Goal: Task Accomplishment & Management: Manage account settings

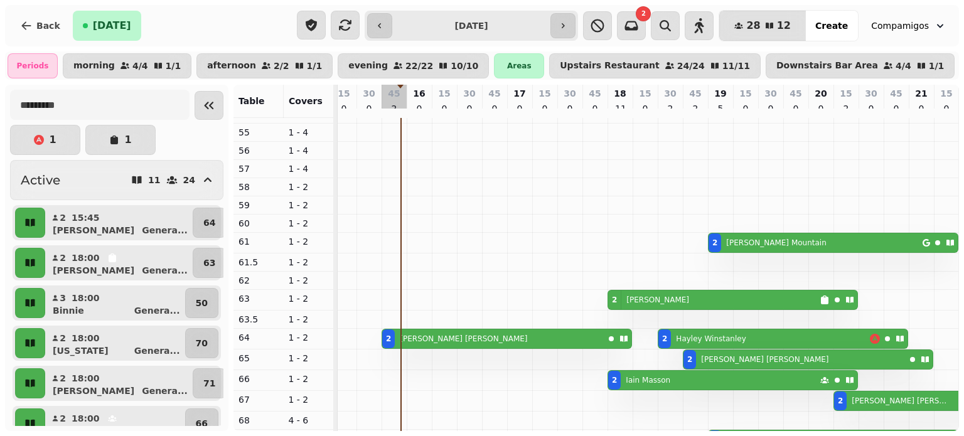
scroll to position [0, 532]
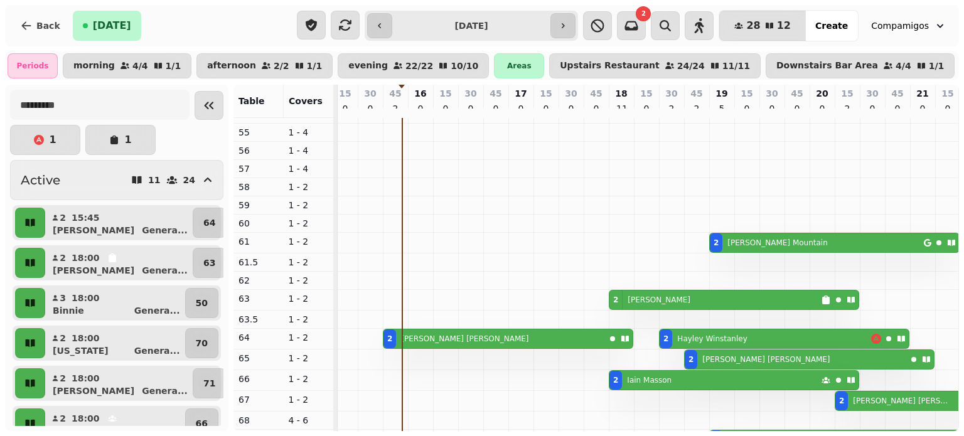
click at [436, 343] on div "2 [PERSON_NAME]" at bounding box center [494, 338] width 222 height 19
select select "**********"
select select "*"
select select "****"
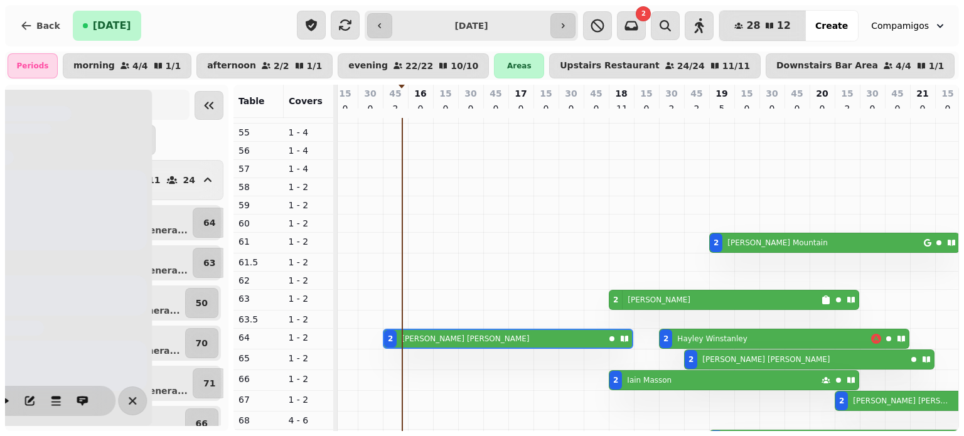
scroll to position [158, 569]
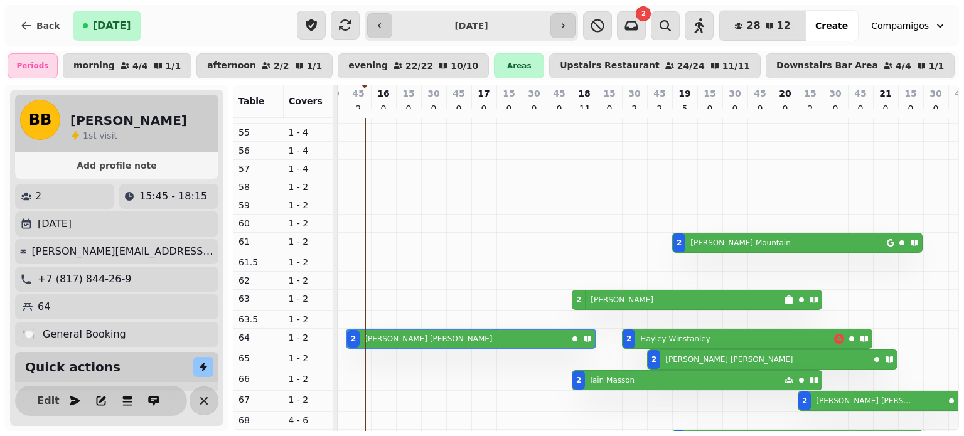
click at [109, 191] on div "2 15:45 - 18:15" at bounding box center [116, 196] width 203 height 25
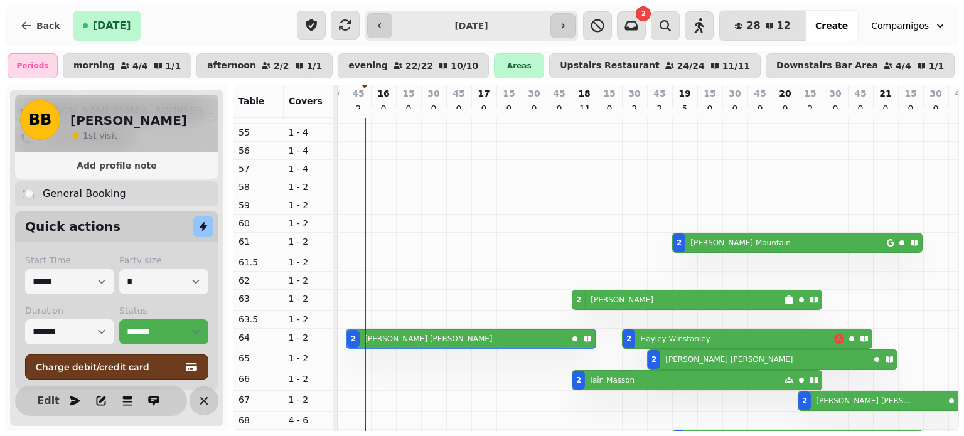
scroll to position [145, 0]
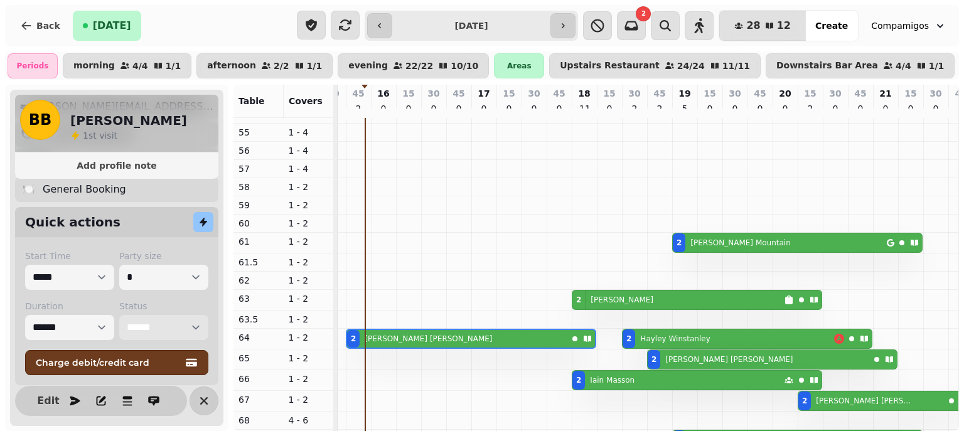
click at [147, 335] on select "**********" at bounding box center [163, 327] width 89 height 25
click at [119, 322] on select "**********" at bounding box center [163, 327] width 89 height 25
select select "******"
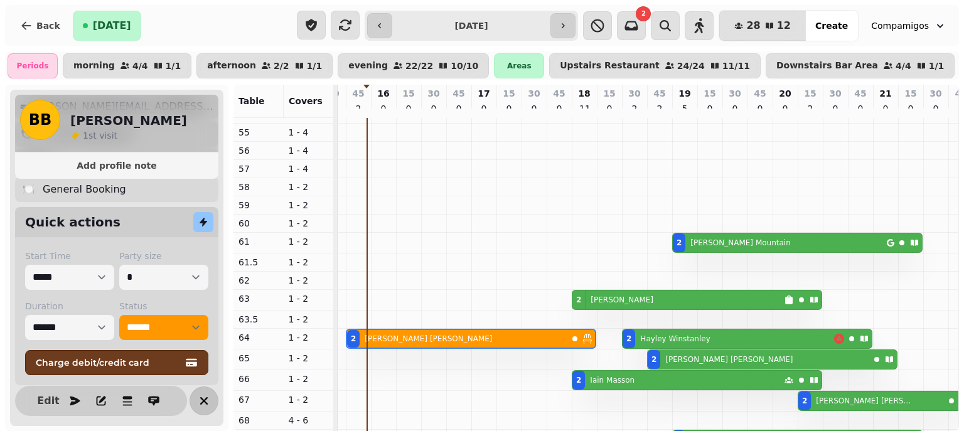
click at [196, 396] on icon "button" at bounding box center [203, 400] width 15 height 15
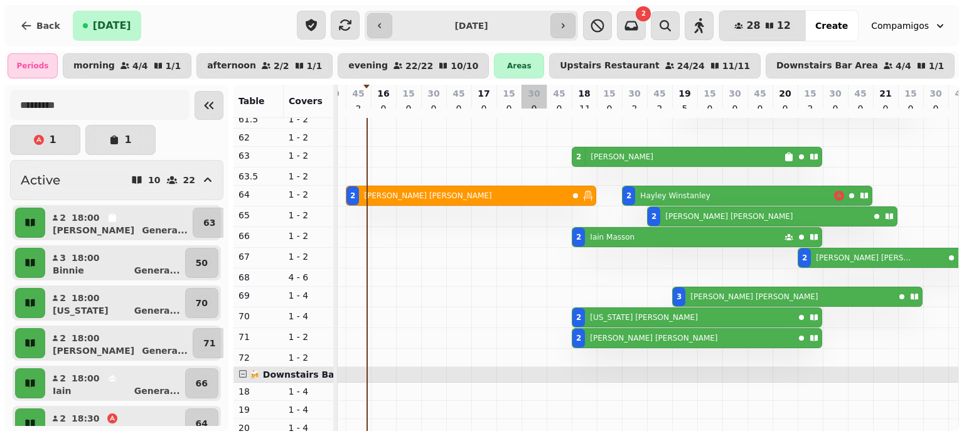
scroll to position [311, 569]
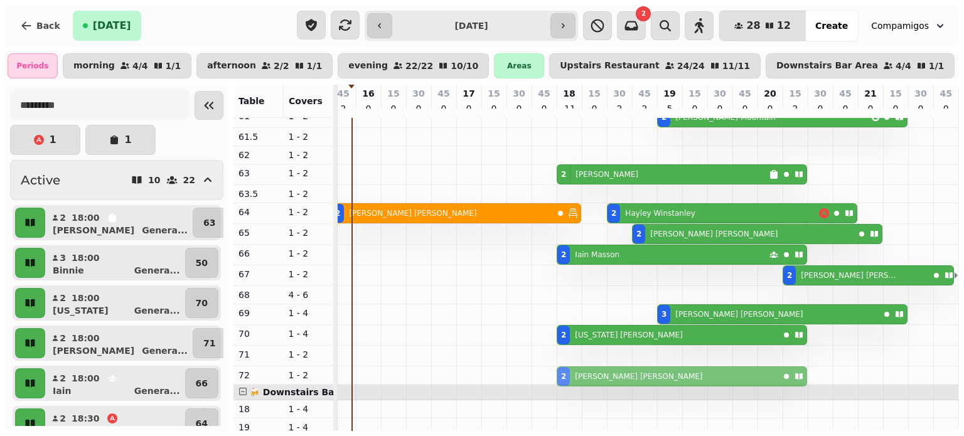
drag, startPoint x: 562, startPoint y: 357, endPoint x: 563, endPoint y: 372, distance: 15.1
click at [563, 372] on tbody "3 [PERSON_NAME] 2 [PERSON_NAME] 2 [PERSON_NAME] 2 [PERSON_NAME] 2 [PERSON_NAME]…" at bounding box center [355, 245] width 1205 height 823
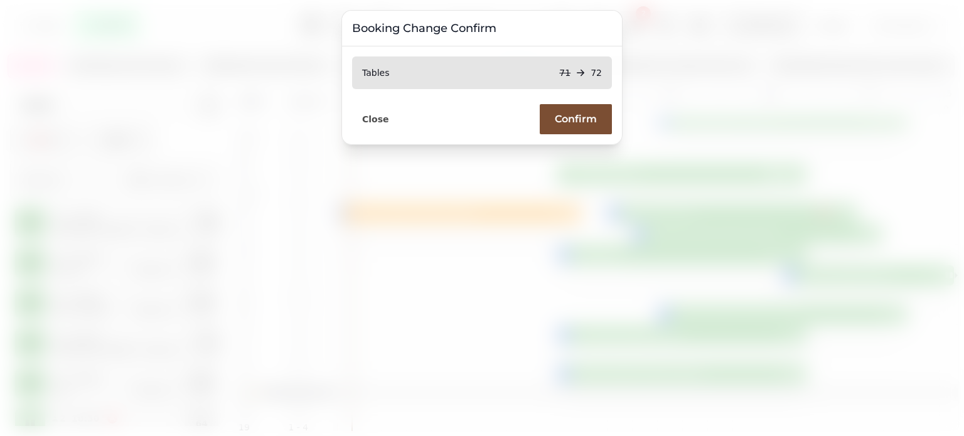
click at [587, 114] on span "Confirm" at bounding box center [576, 119] width 42 height 10
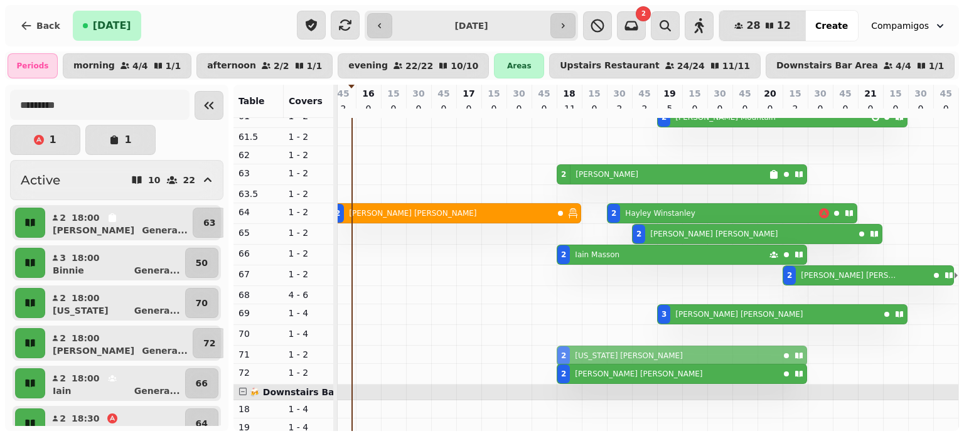
drag, startPoint x: 566, startPoint y: 338, endPoint x: 565, endPoint y: 353, distance: 15.1
click at [565, 353] on tbody "3 [PERSON_NAME] 2 [PERSON_NAME] 2 [PERSON_NAME] 2 [PERSON_NAME] 2 [PERSON_NAME]…" at bounding box center [355, 245] width 1205 height 823
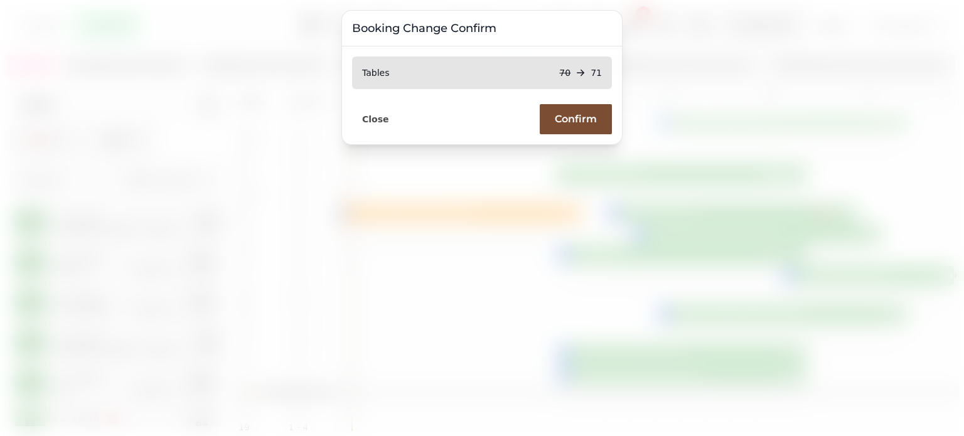
click at [586, 120] on span "Confirm" at bounding box center [576, 119] width 42 height 10
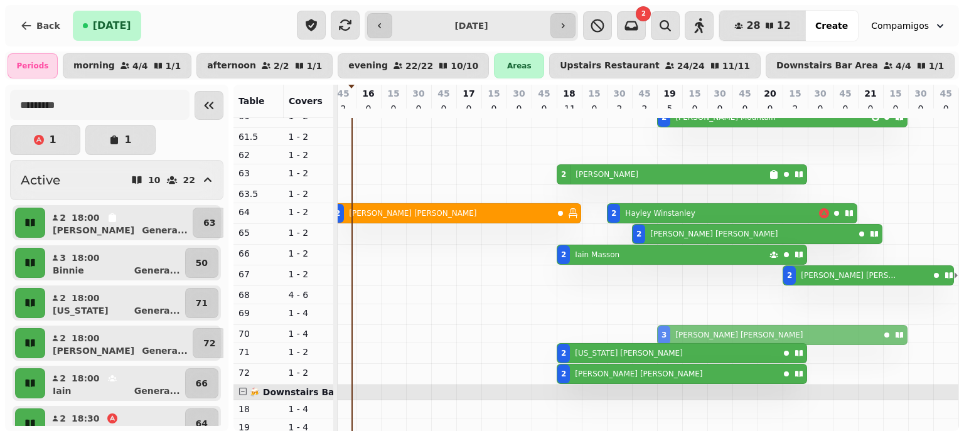
drag, startPoint x: 654, startPoint y: 313, endPoint x: 654, endPoint y: 333, distance: 19.5
click at [654, 333] on tbody "3 [PERSON_NAME] 2 [PERSON_NAME] 2 [PERSON_NAME] 2 [PERSON_NAME] 2 [PERSON_NAME]…" at bounding box center [355, 245] width 1205 height 823
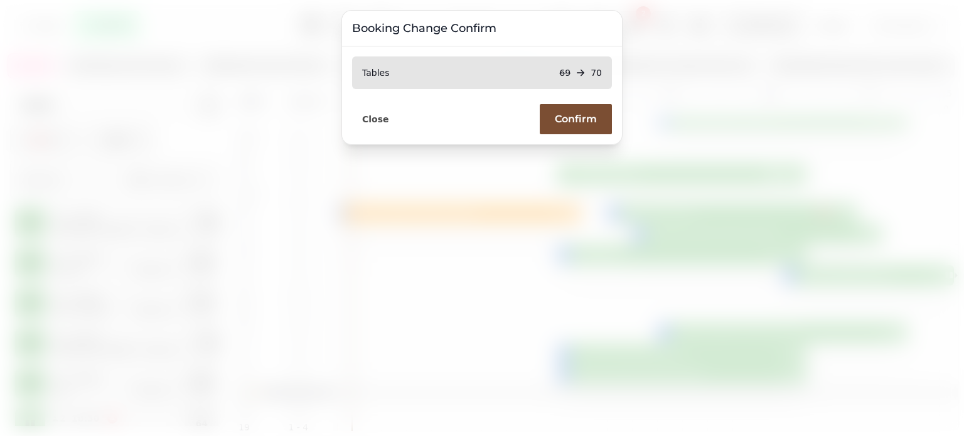
click at [570, 114] on span "Confirm" at bounding box center [576, 119] width 42 height 10
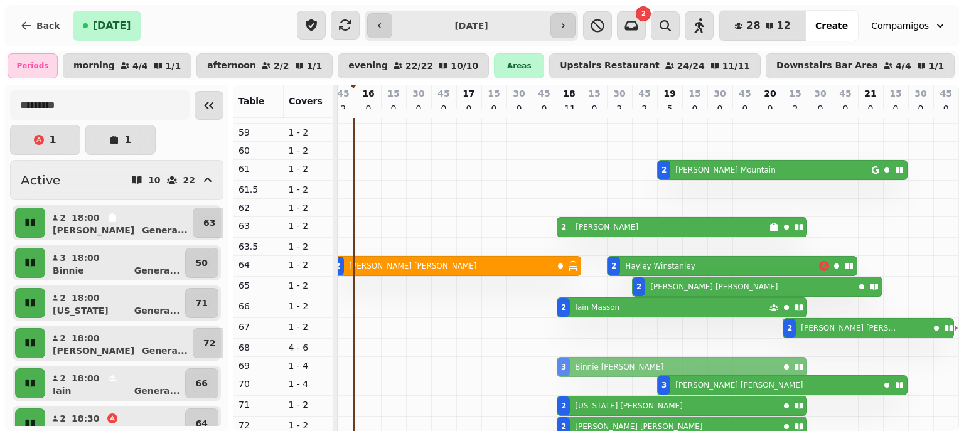
drag, startPoint x: 552, startPoint y: 149, endPoint x: 560, endPoint y: 375, distance: 226.1
click at [560, 375] on tbody "3 [PERSON_NAME] 2 [PERSON_NAME] 2 [PERSON_NAME] 2 [PERSON_NAME] 2 [PERSON_NAME]…" at bounding box center [355, 298] width 1205 height 823
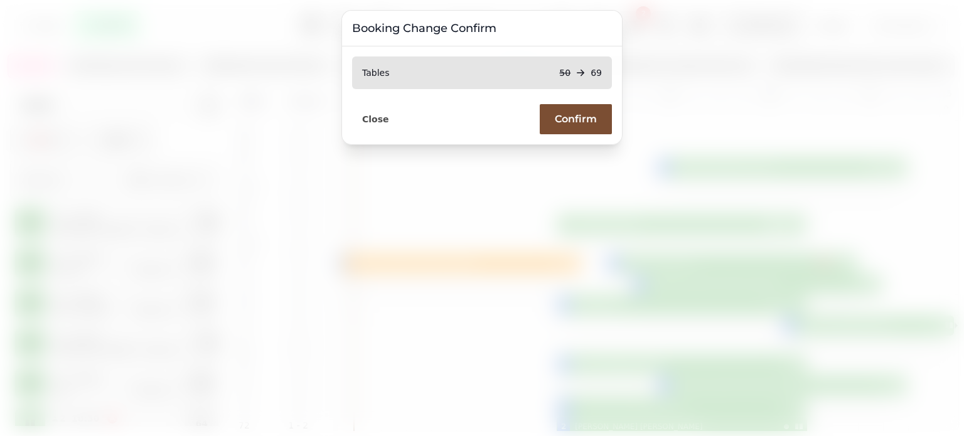
click at [567, 115] on span "Confirm" at bounding box center [576, 119] width 42 height 10
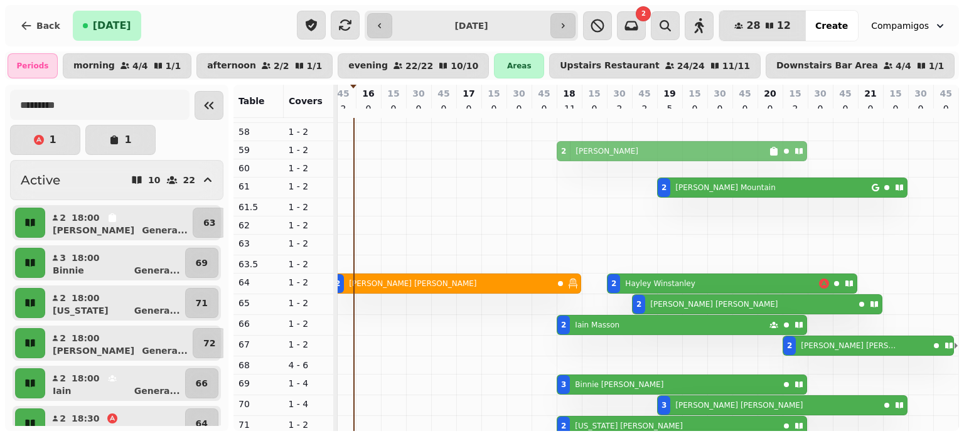
drag, startPoint x: 558, startPoint y: 230, endPoint x: 556, endPoint y: 149, distance: 81.0
click at [556, 149] on tbody "2 [PERSON_NAME] 2 [PERSON_NAME] Mountain 2 [PERSON_NAME] 2 [PERSON_NAME] 2 [PER…" at bounding box center [355, 318] width 1205 height 823
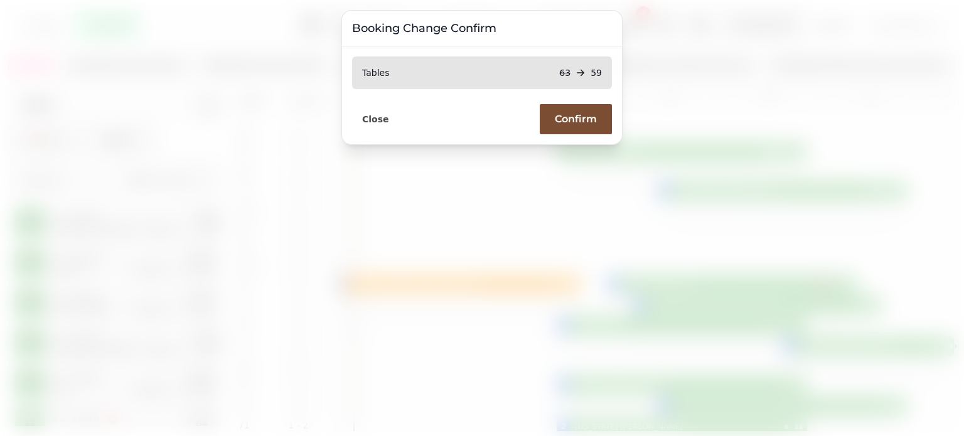
click at [569, 121] on span "Confirm" at bounding box center [576, 119] width 42 height 10
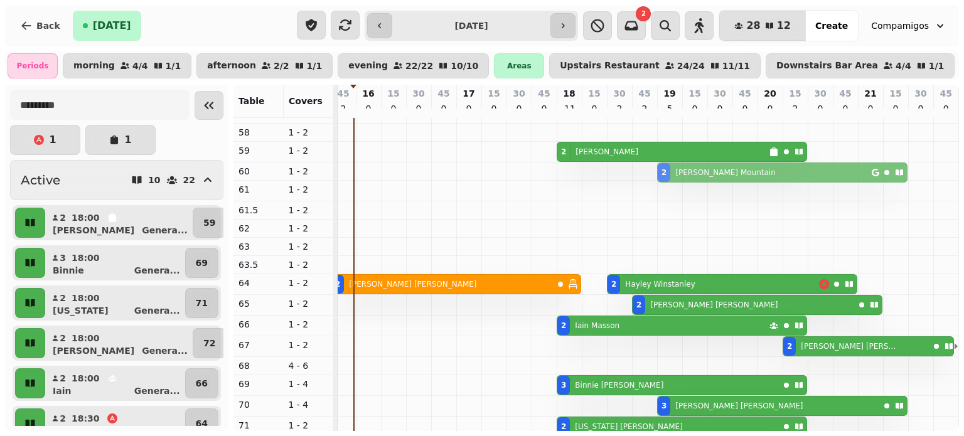
drag, startPoint x: 654, startPoint y: 195, endPoint x: 653, endPoint y: 178, distance: 17.0
click at [653, 178] on tbody "2 [PERSON_NAME] 2 [PERSON_NAME] 2 [PERSON_NAME] 2 [PERSON_NAME] 2 [PERSON_NAME]…" at bounding box center [355, 319] width 1205 height 823
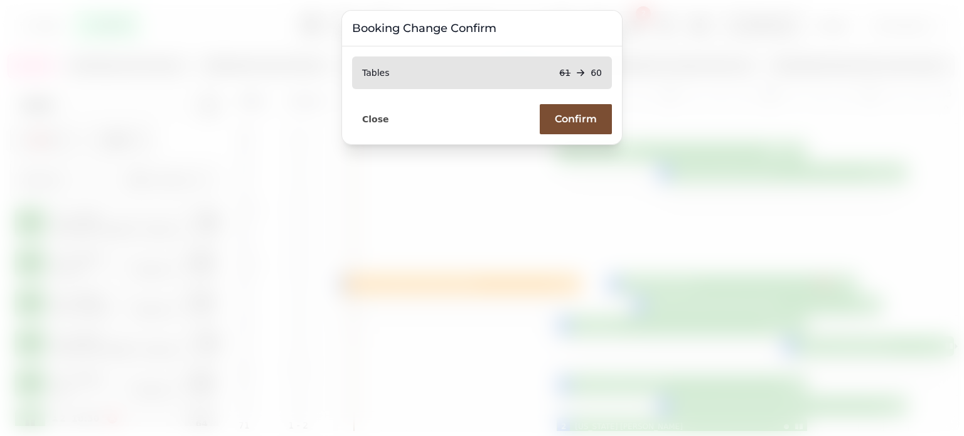
click at [572, 120] on span "Confirm" at bounding box center [576, 119] width 42 height 10
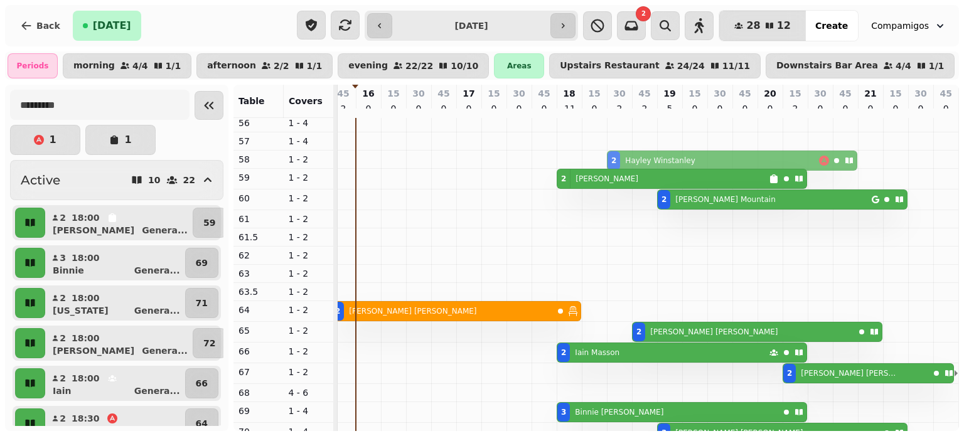
drag, startPoint x: 602, startPoint y: 316, endPoint x: 605, endPoint y: 166, distance: 149.4
click at [605, 166] on tbody "2 [PERSON_NAME] 2 [PERSON_NAME] 2 [PERSON_NAME] 2 [PERSON_NAME] 2 [PERSON_NAME]…" at bounding box center [355, 346] width 1205 height 823
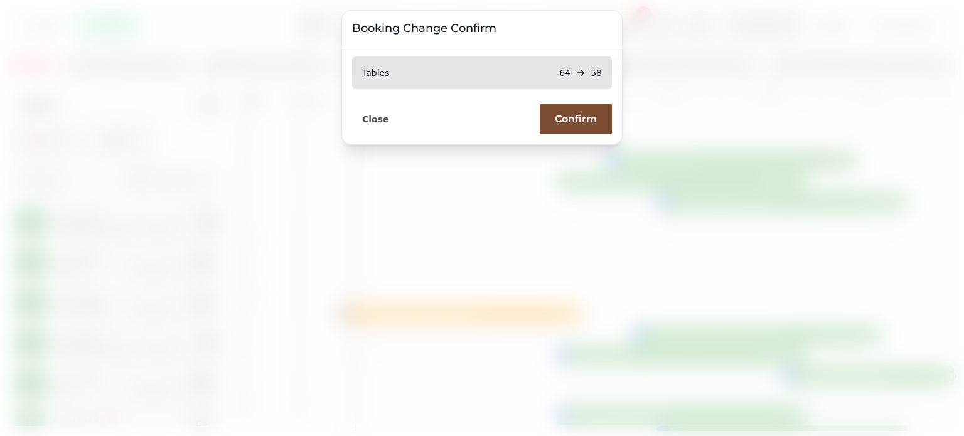
click at [580, 117] on span "Confirm" at bounding box center [576, 119] width 42 height 10
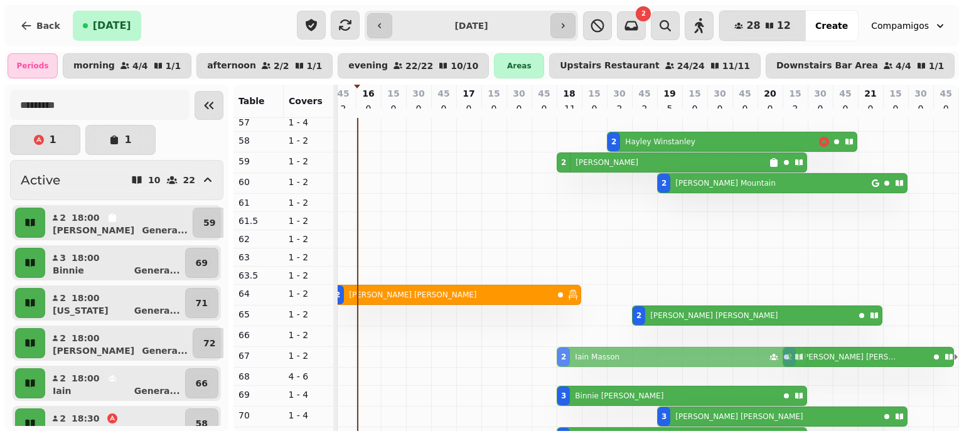
drag, startPoint x: 555, startPoint y: 339, endPoint x: 556, endPoint y: 359, distance: 19.5
click at [556, 359] on tbody "2 [PERSON_NAME] 2 [PERSON_NAME] 2 [PERSON_NAME] Mountain 2 [PERSON_NAME] 2 [PER…" at bounding box center [355, 328] width 1205 height 825
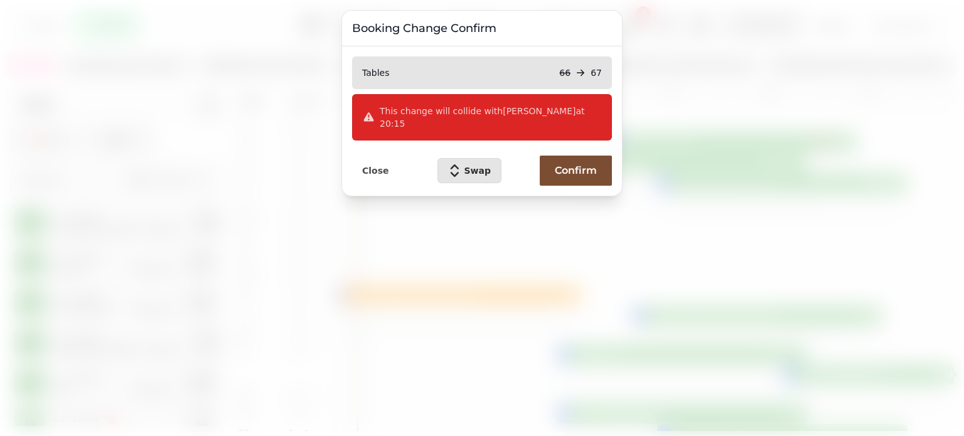
click at [582, 166] on span "Confirm" at bounding box center [576, 171] width 42 height 10
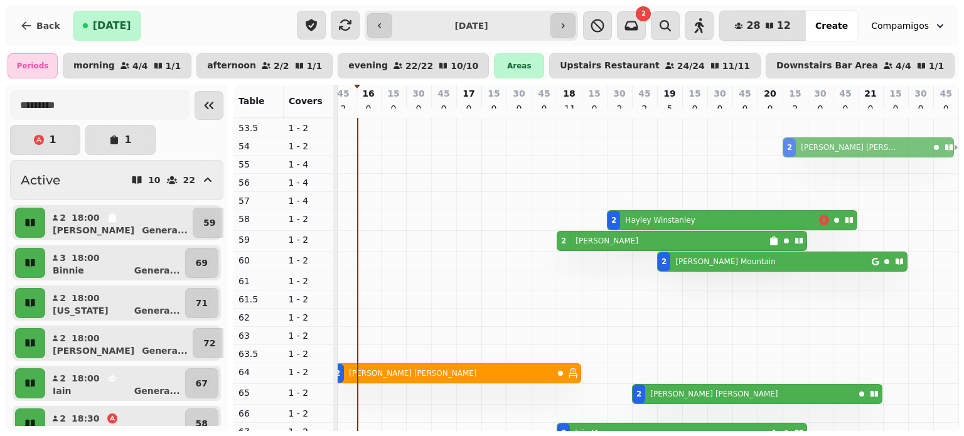
drag, startPoint x: 781, startPoint y: 378, endPoint x: 778, endPoint y: 156, distance: 221.5
click at [778, 156] on tbody "2 [PERSON_NAME] 2 [PERSON_NAME] 2 [PERSON_NAME] 2 [PERSON_NAME] 2 [PERSON_NAME]…" at bounding box center [355, 415] width 1205 height 843
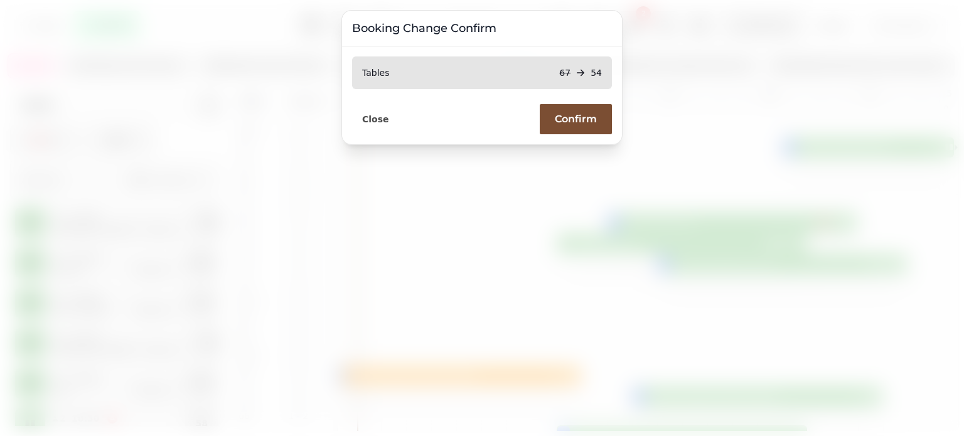
click at [574, 115] on span "Confirm" at bounding box center [576, 119] width 42 height 10
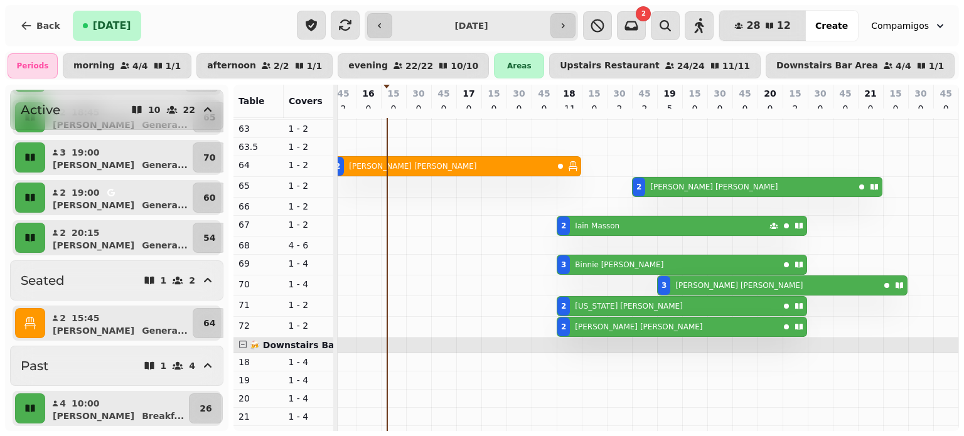
scroll to position [353, 0]
click at [568, 26] on icon "button" at bounding box center [563, 26] width 10 height 10
type input "**********"
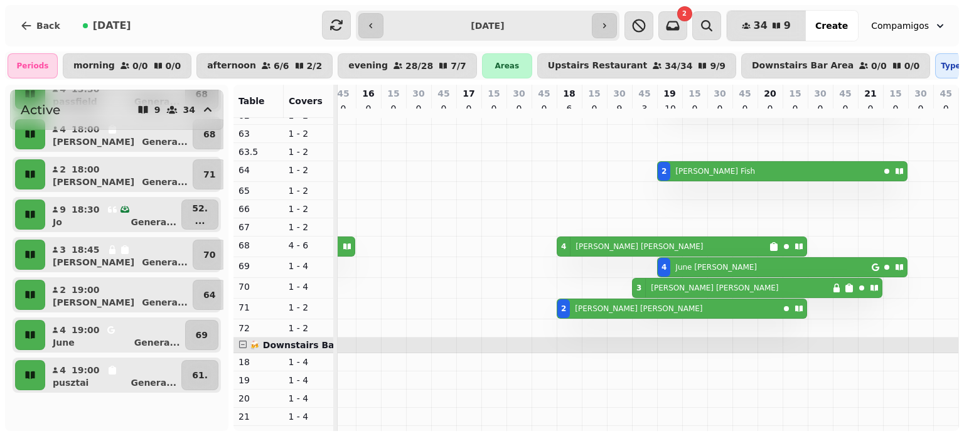
scroll to position [170, 0]
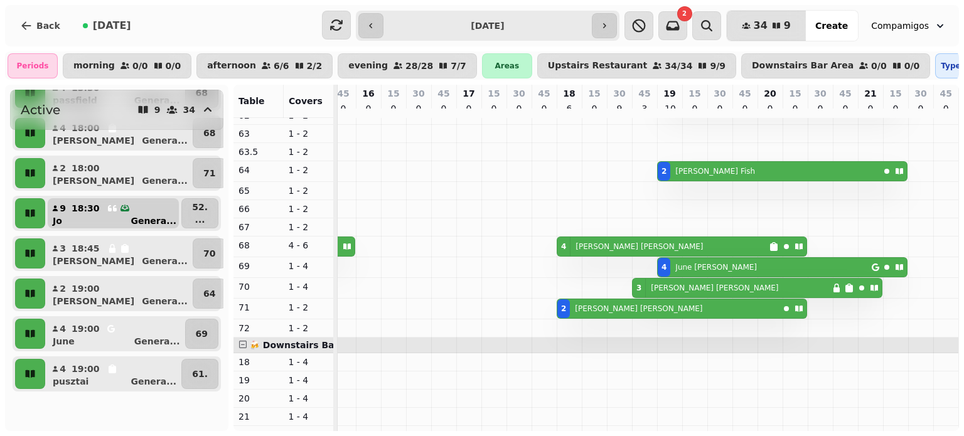
click at [130, 227] on div "[PERSON_NAME] ..." at bounding box center [118, 221] width 121 height 13
select select "**********"
select select "*"
select select "****"
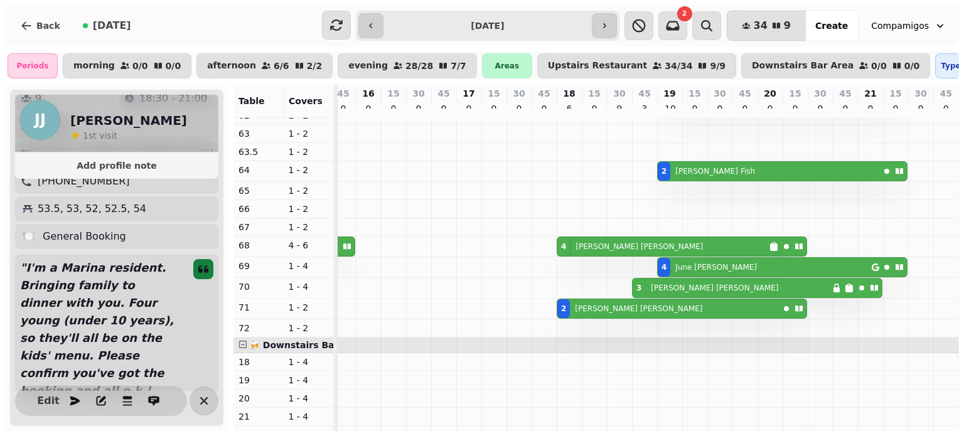
scroll to position [92, 0]
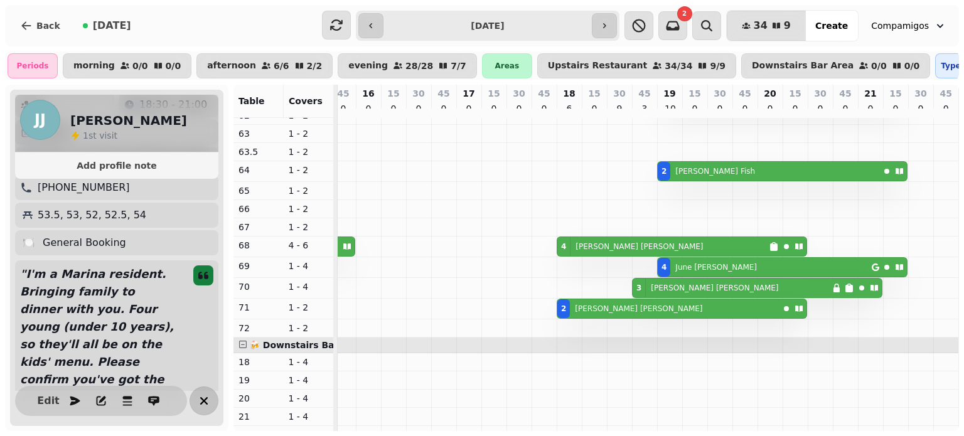
click at [201, 401] on icon "button" at bounding box center [203, 400] width 15 height 15
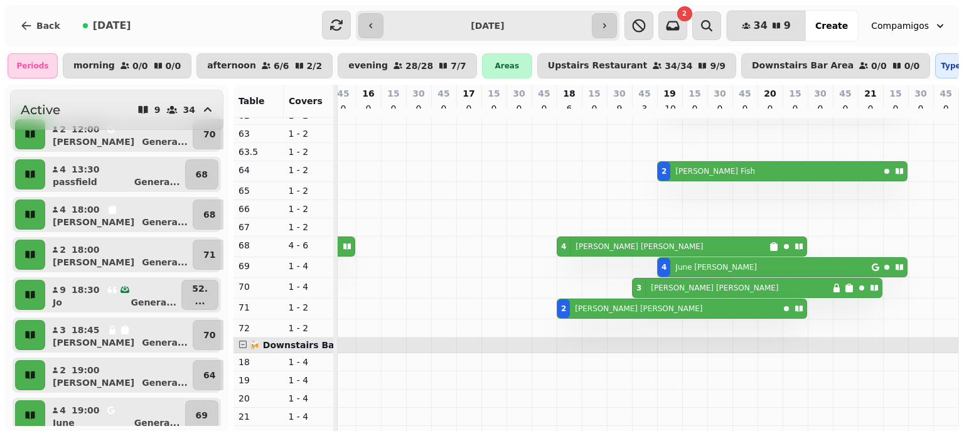
scroll to position [45, 0]
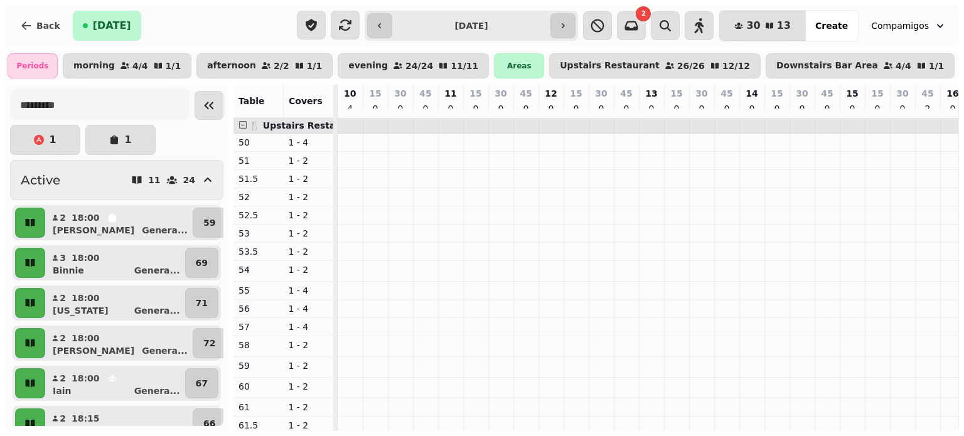
scroll to position [0, 577]
